Goal: Transaction & Acquisition: Register for event/course

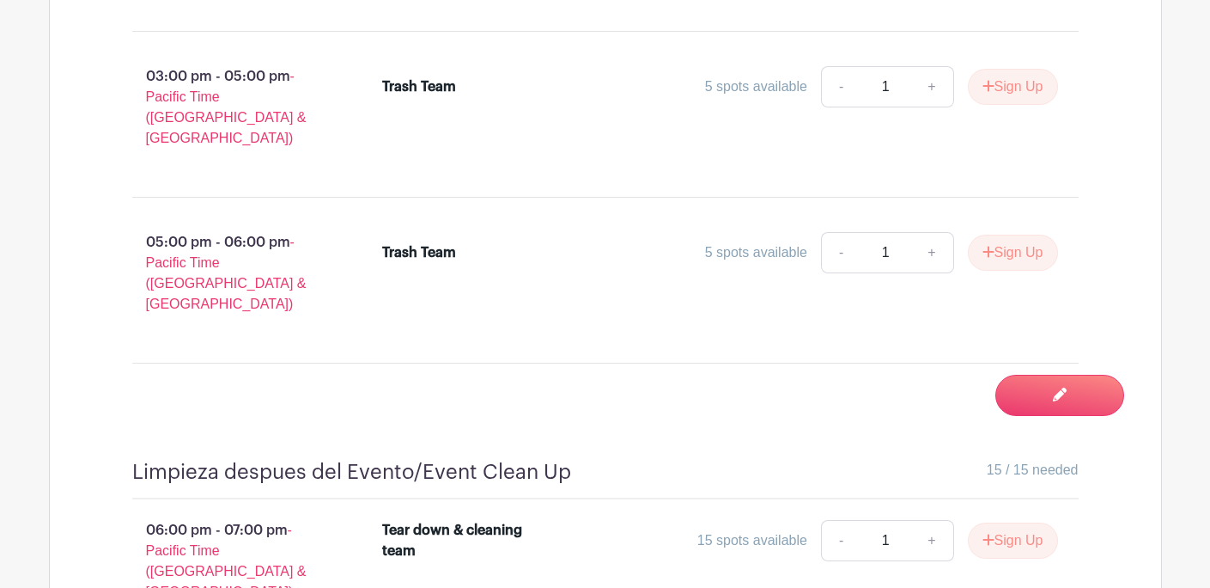
scroll to position [9905, 0]
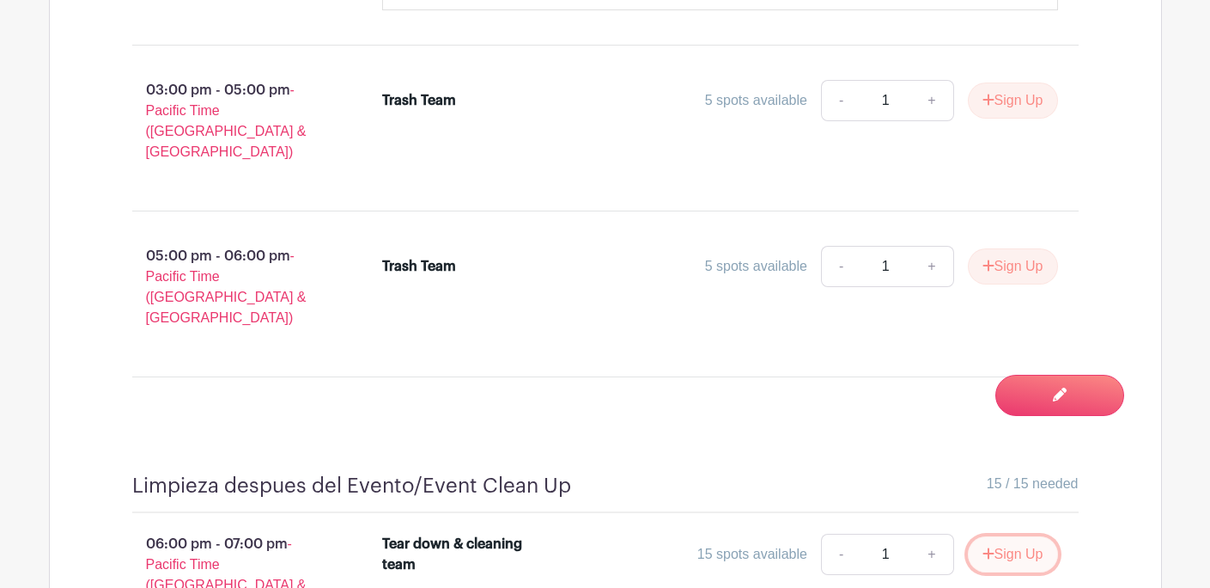
click at [1034, 536] on button "Sign Up" at bounding box center [1013, 554] width 90 height 36
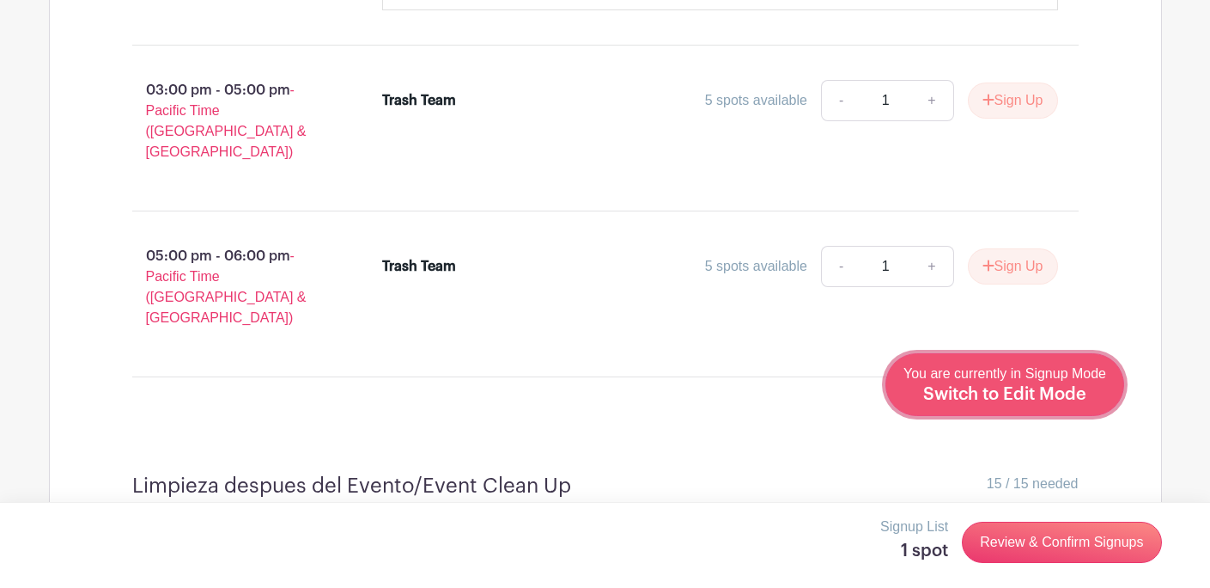
click at [1057, 383] on div "You are currently in Signup Mode Switch to Edit Mode" at bounding box center [1005, 384] width 203 height 42
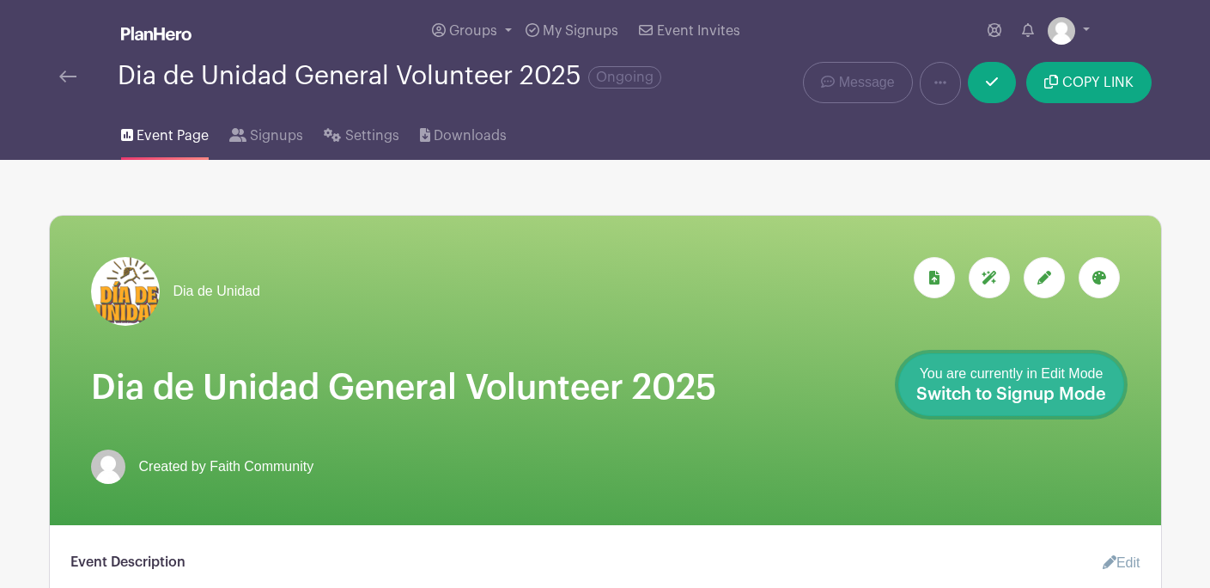
click at [1093, 387] on span "Switch to Signup Mode" at bounding box center [1012, 394] width 190 height 17
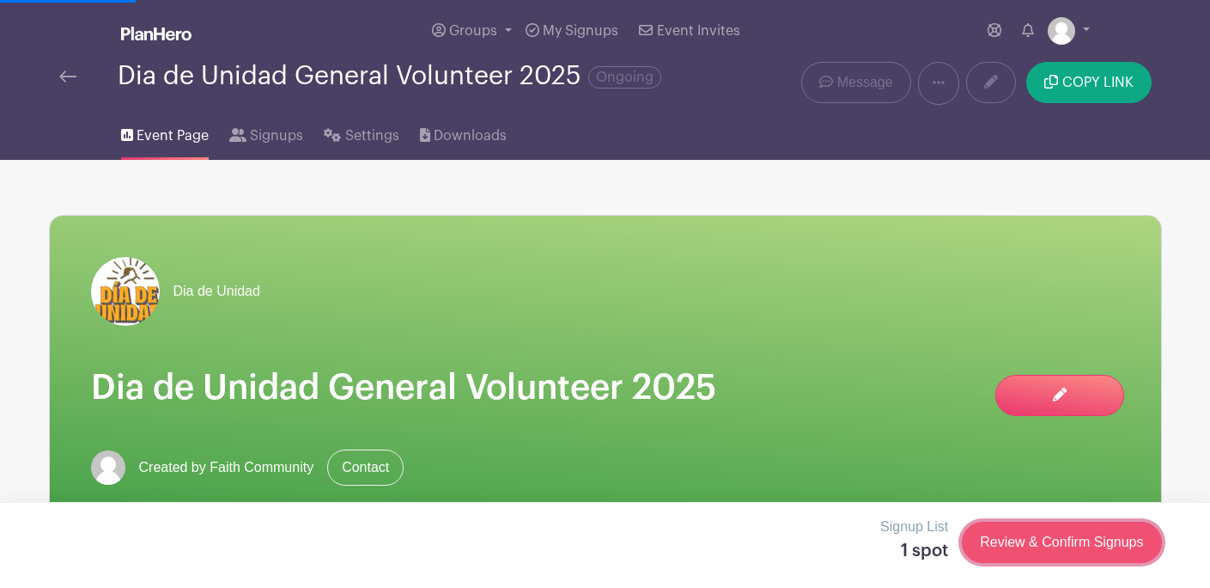
click at [1056, 550] on link "Review & Confirm Signups" at bounding box center [1061, 541] width 199 height 41
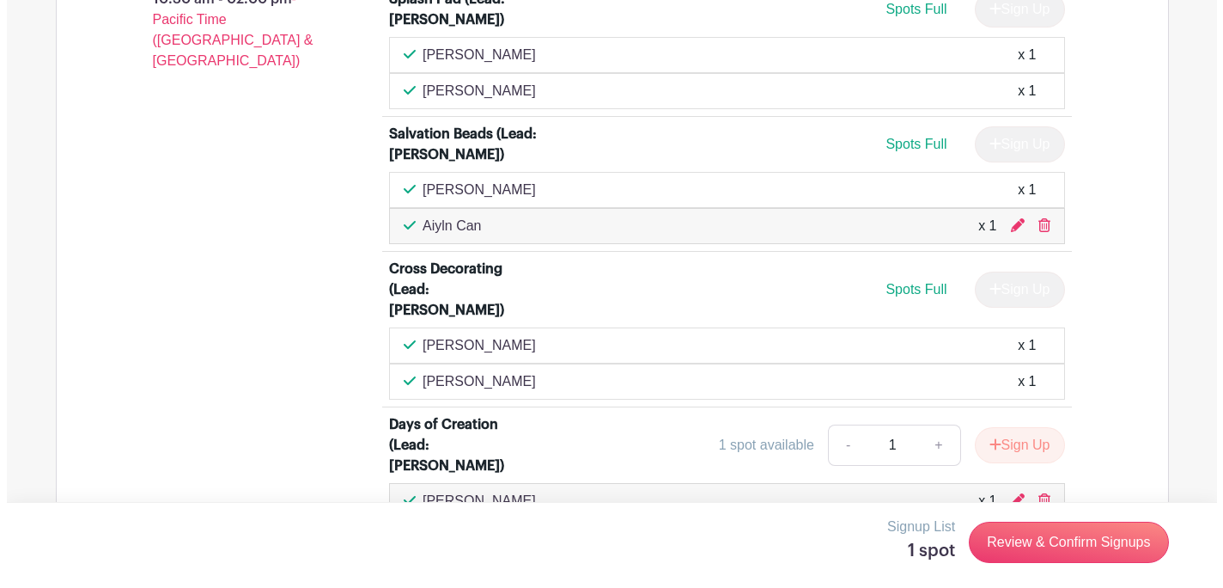
scroll to position [3716, 0]
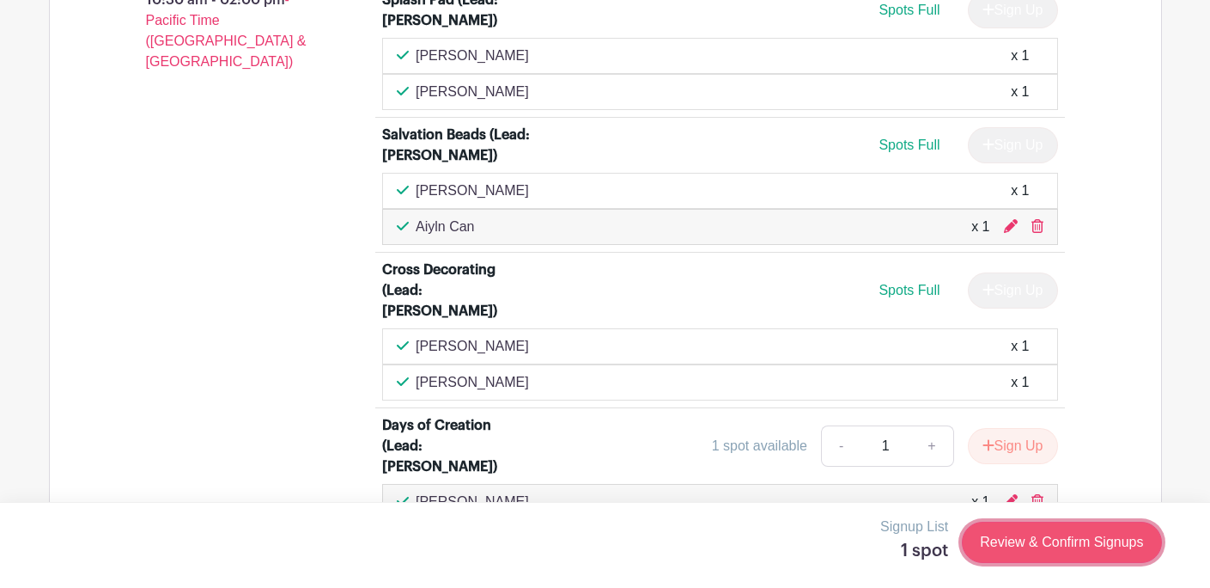
click at [1020, 555] on link "Review & Confirm Signups" at bounding box center [1061, 541] width 199 height 41
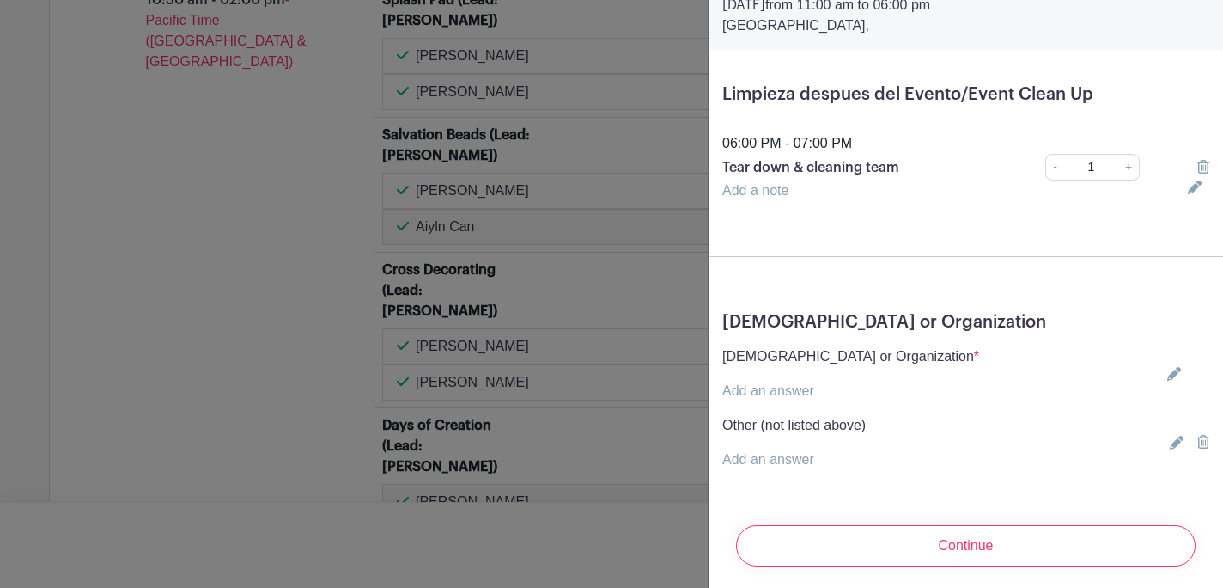
scroll to position [88, 0]
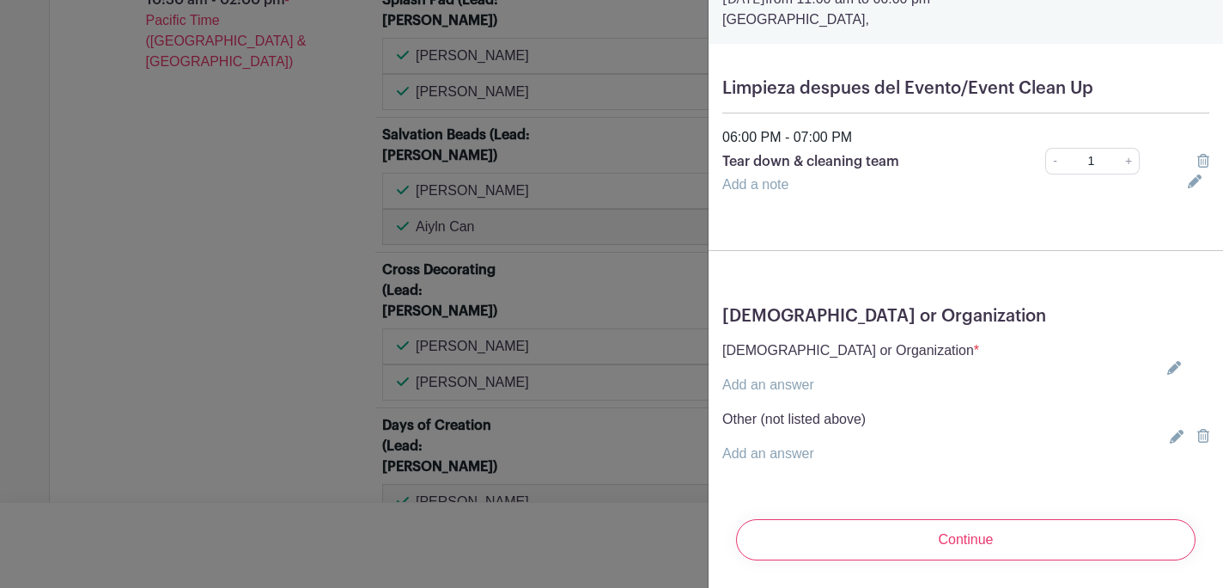
click at [1165, 356] on div "[DEMOGRAPHIC_DATA] or Organization * Add an answer [GEOGRAPHIC_DATA][DEMOGRAPHI…" at bounding box center [966, 367] width 487 height 55
click at [1168, 361] on icon at bounding box center [1175, 368] width 14 height 14
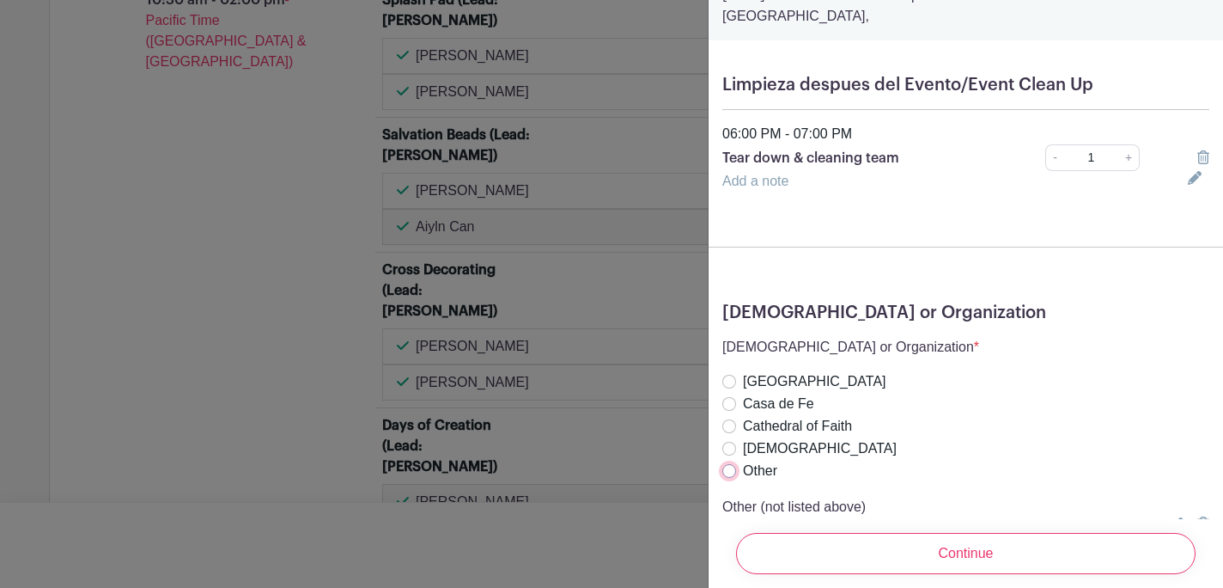
click at [729, 469] on input "Other" at bounding box center [730, 471] width 14 height 14
radio input "true"
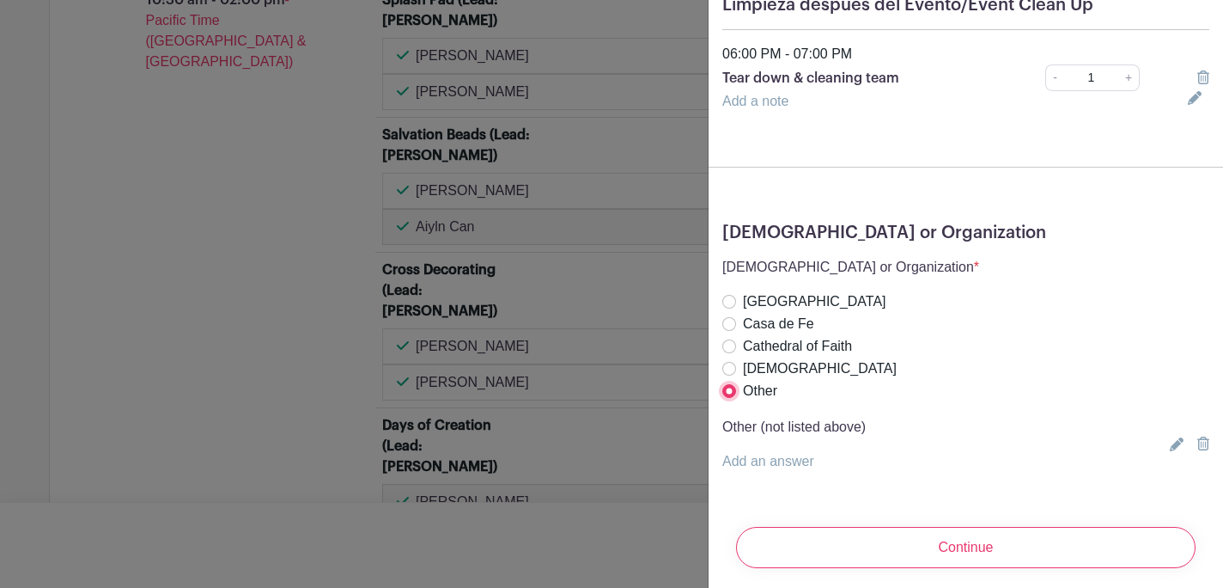
scroll to position [189, 0]
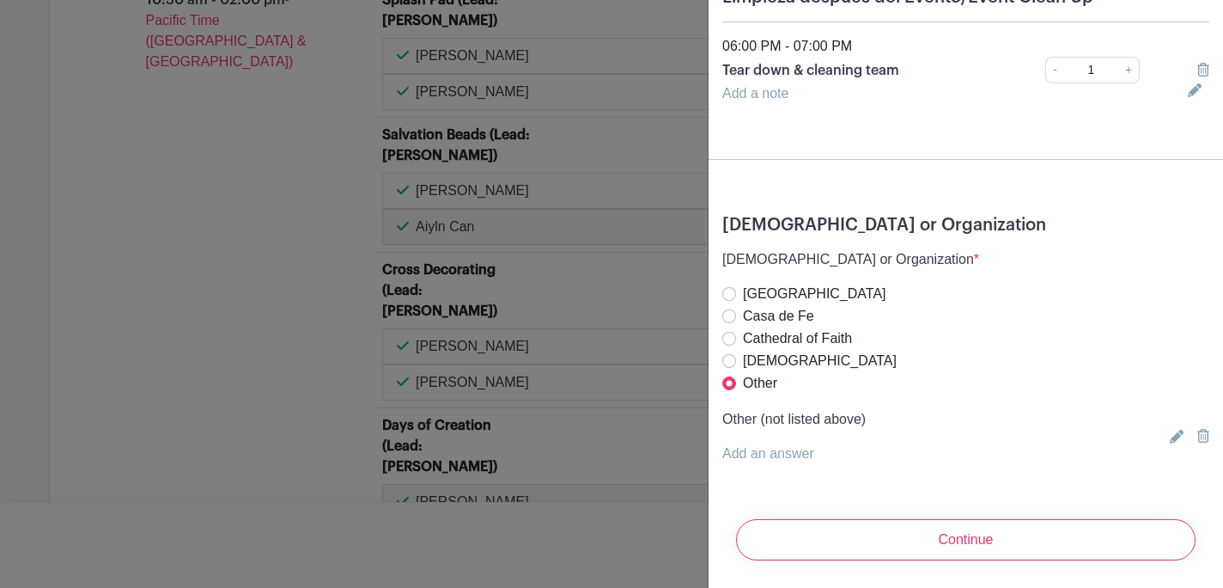
click at [942, 521] on input "Continue" at bounding box center [966, 539] width 460 height 41
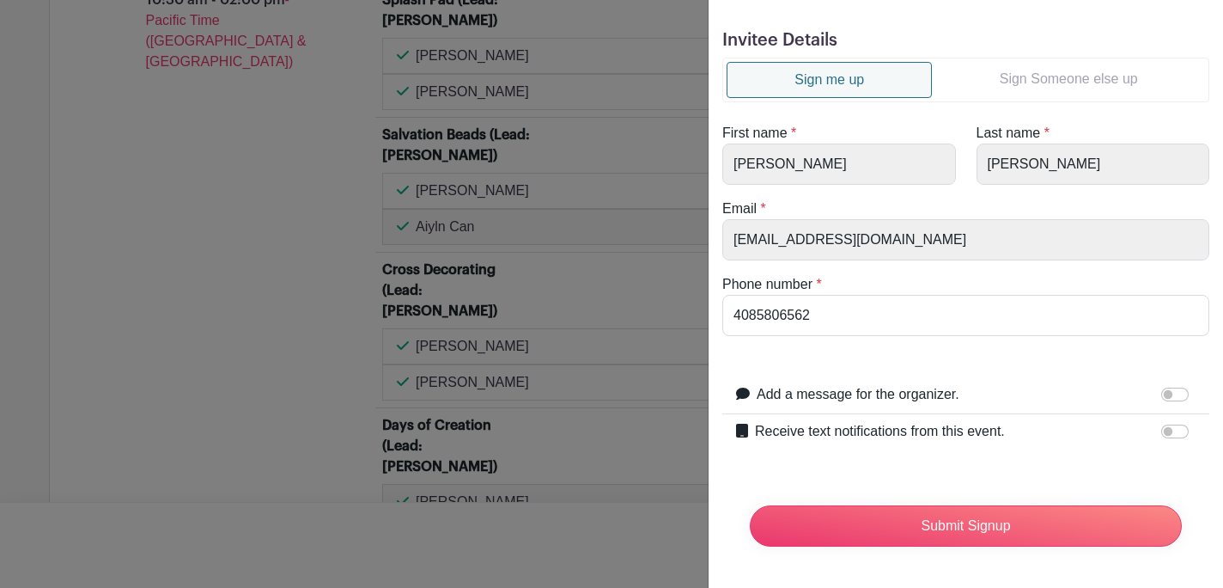
click at [1057, 64] on link "Sign Someone else up" at bounding box center [1068, 79] width 273 height 34
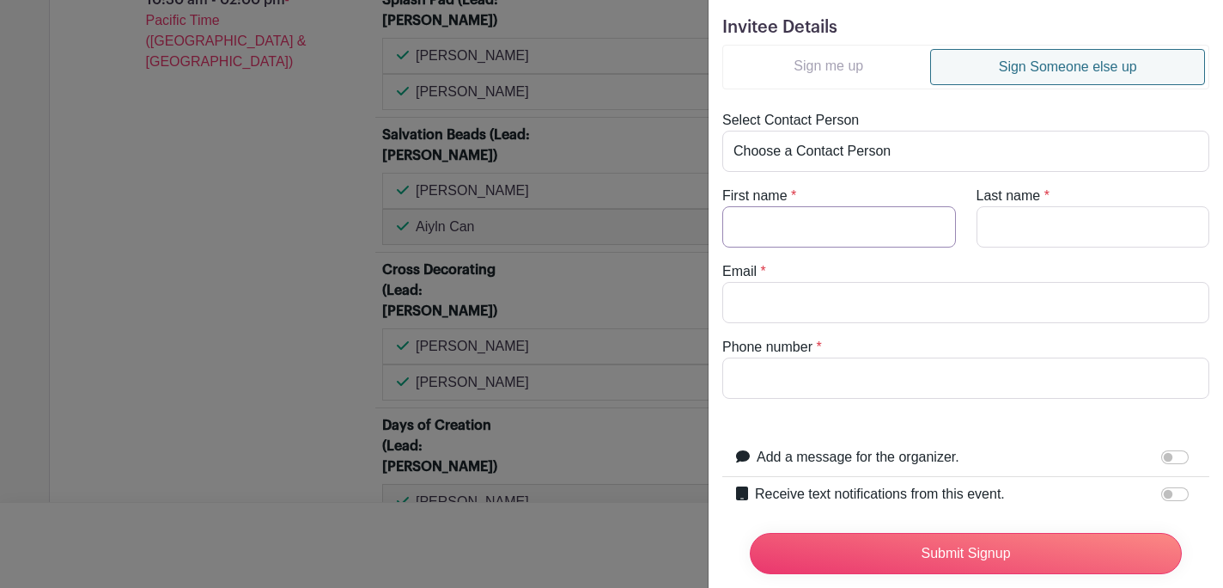
click at [864, 235] on input "First name" at bounding box center [840, 226] width 234 height 41
type input "[PERSON_NAME]"
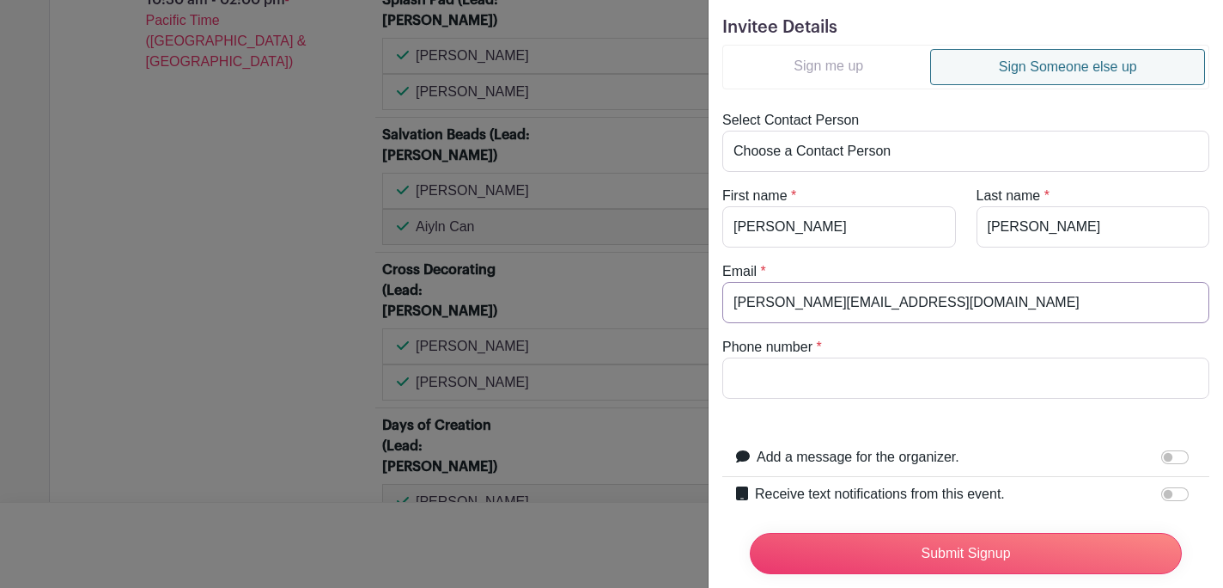
type input "[PERSON_NAME][EMAIL_ADDRESS][DOMAIN_NAME]"
paste input "14086487865"
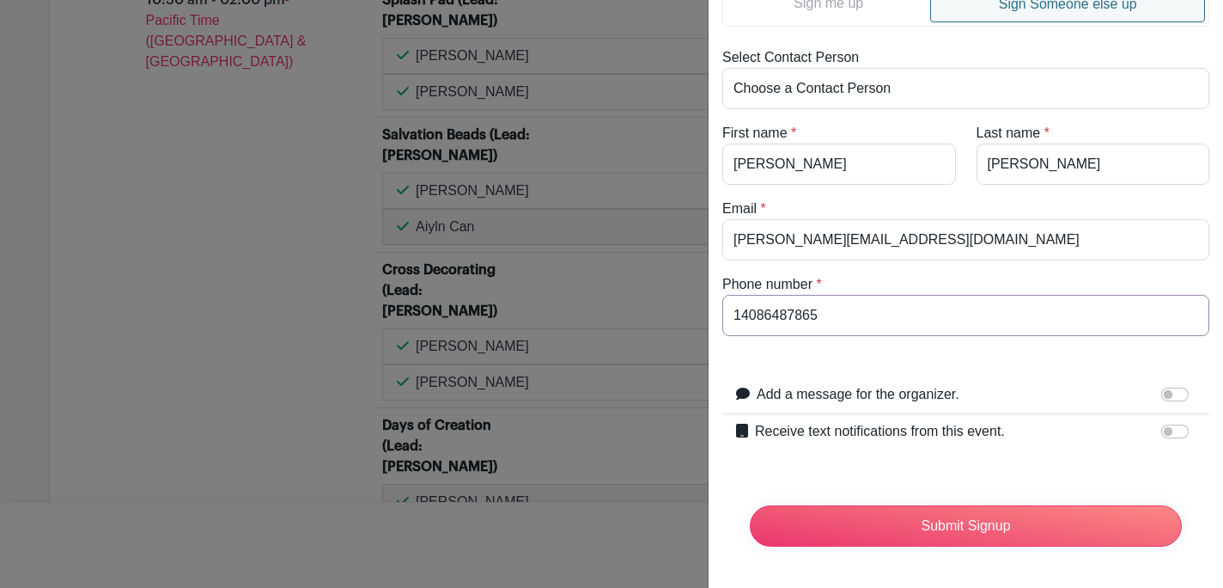
type input "14086487865"
click at [1162, 424] on input "Receive text notifications from this event." at bounding box center [1175, 431] width 27 height 14
checkbox input "true"
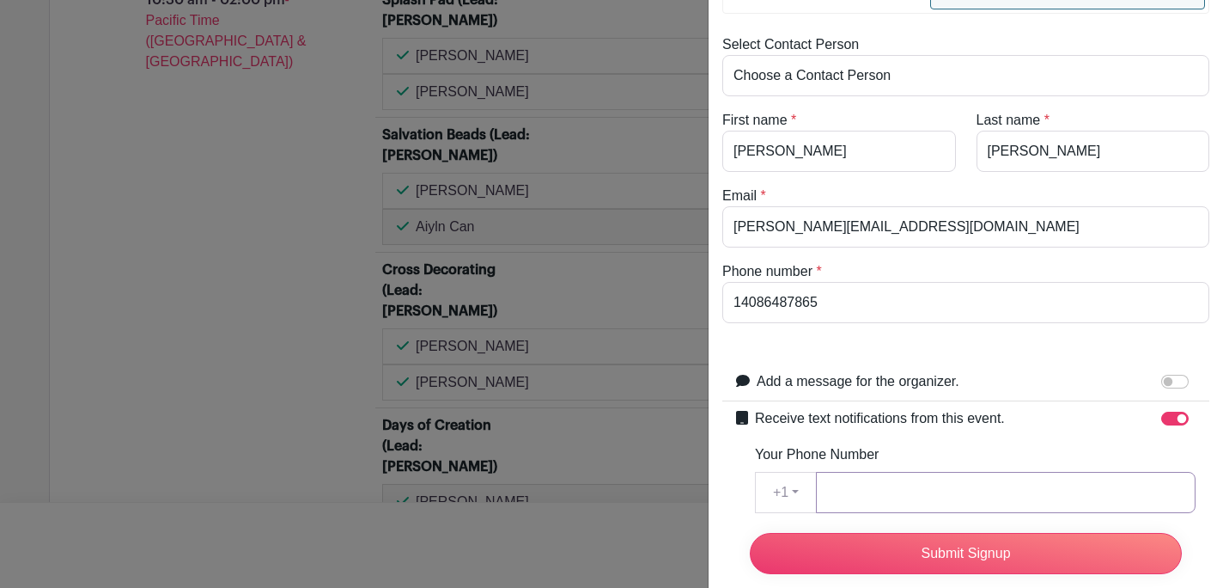
click at [1004, 479] on input "Your Phone Number" at bounding box center [1006, 492] width 380 height 41
paste input "14086487865"
type input "14086487865"
click at [741, 300] on input "14086487865" at bounding box center [966, 302] width 487 height 41
type input "4086487865"
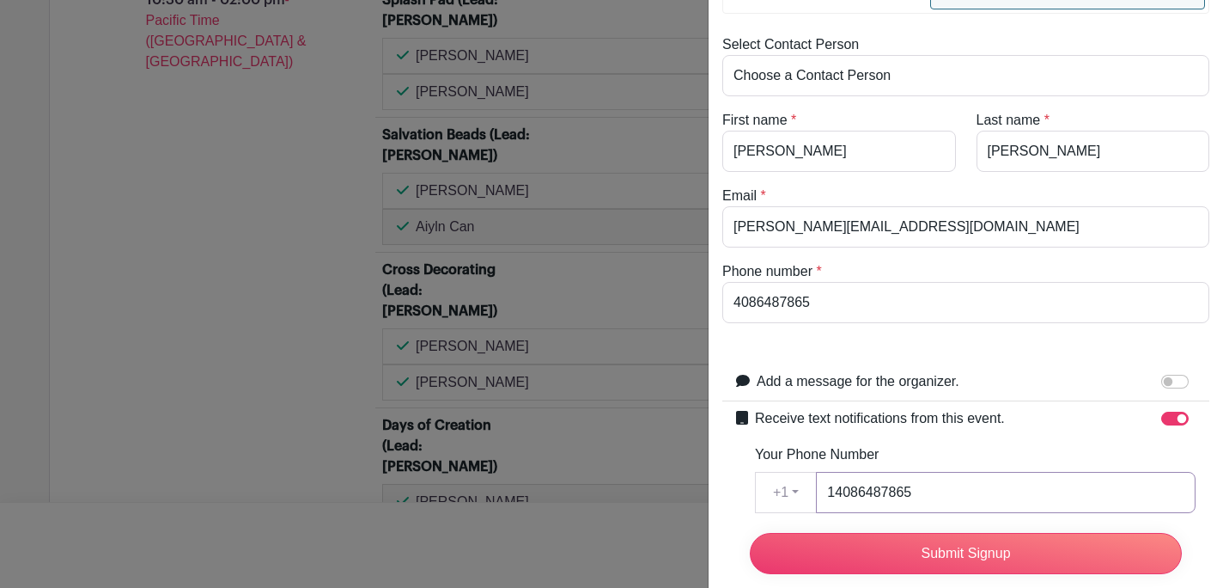
click at [840, 493] on input "14086487865" at bounding box center [1006, 492] width 380 height 41
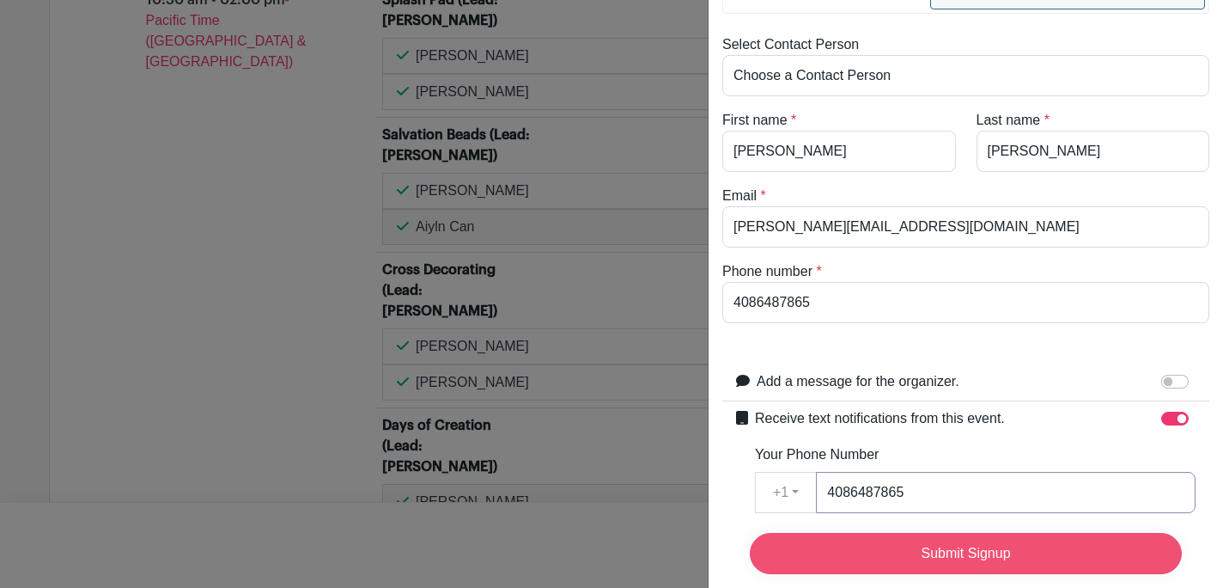
type input "4086487865"
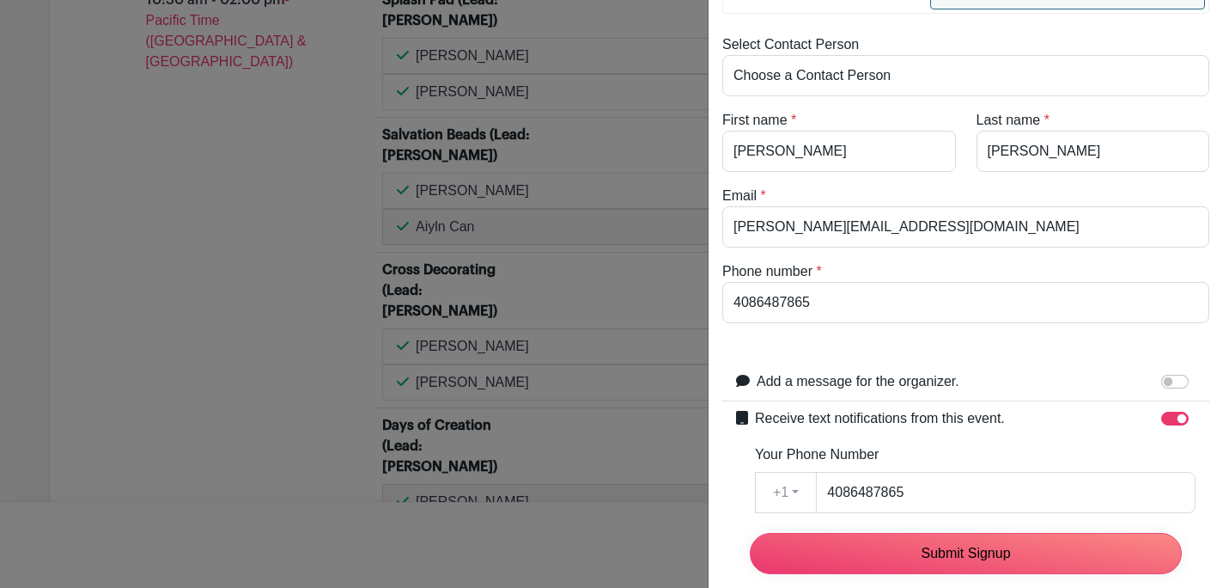
click at [869, 540] on input "Submit Signup" at bounding box center [966, 553] width 432 height 41
